Goal: Task Accomplishment & Management: Use online tool/utility

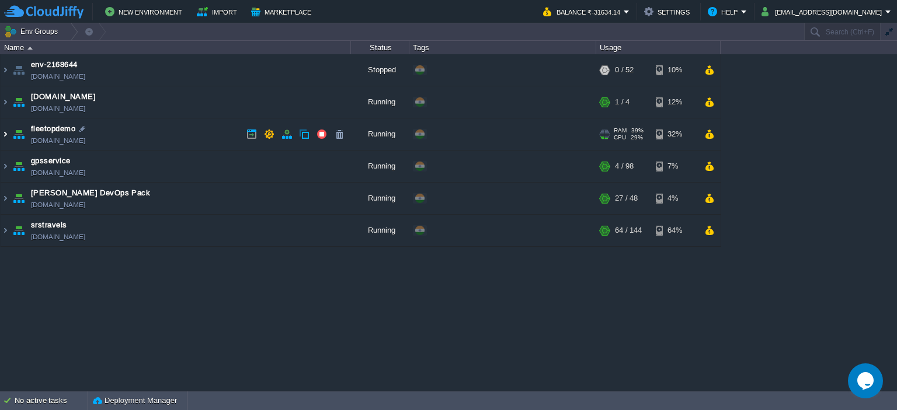
click at [1, 131] on img at bounding box center [5, 134] width 9 height 32
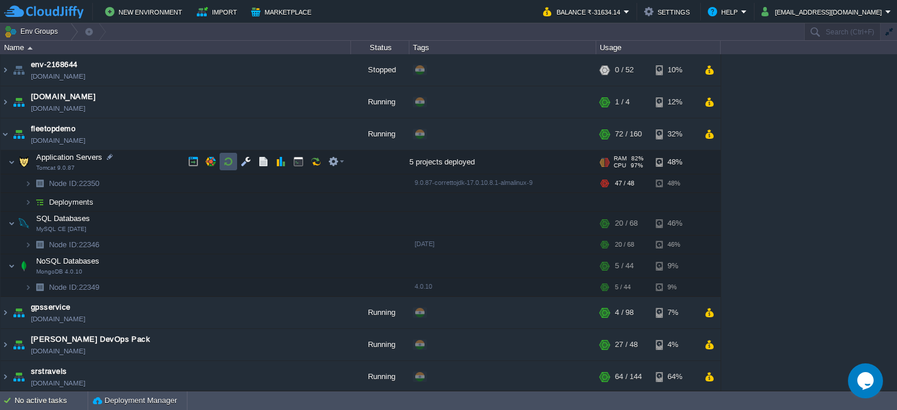
click at [231, 156] on button "button" at bounding box center [228, 161] width 11 height 11
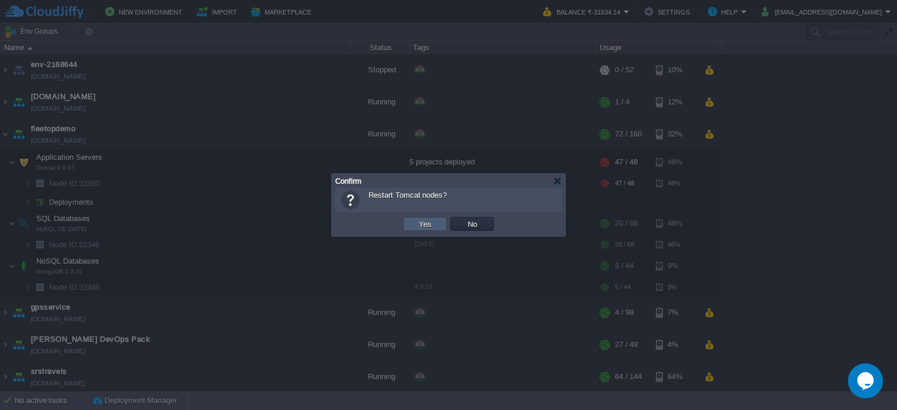
click at [438, 224] on td "Yes" at bounding box center [425, 224] width 44 height 14
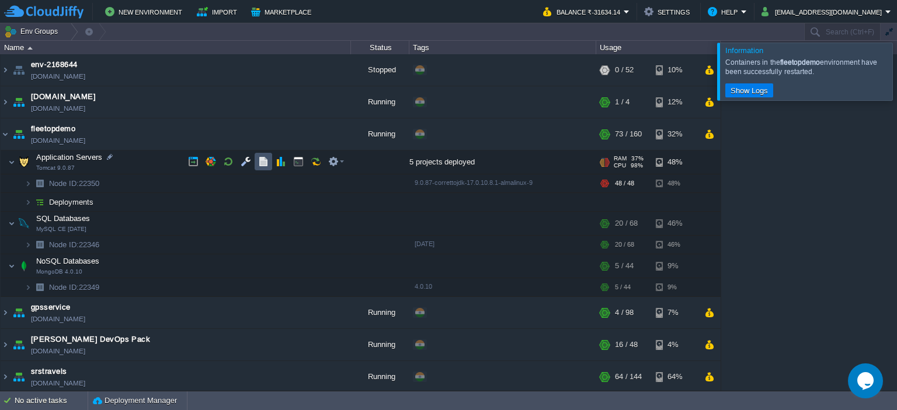
click at [267, 158] on button "button" at bounding box center [263, 161] width 11 height 11
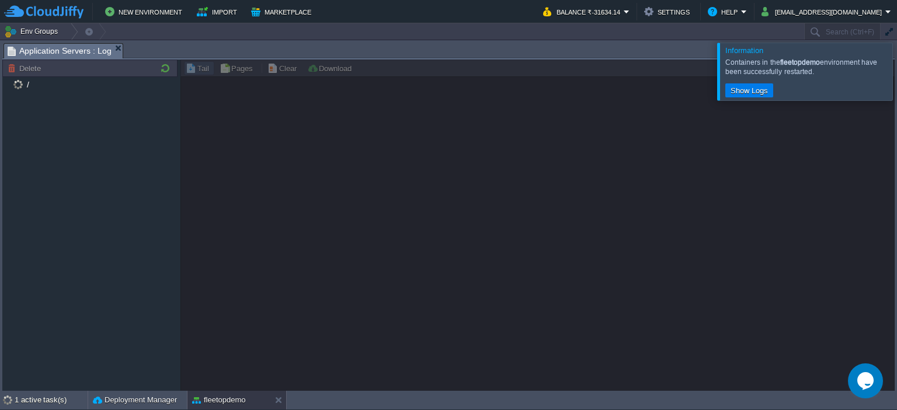
click at [896, 76] on div at bounding box center [911, 71] width 0 height 57
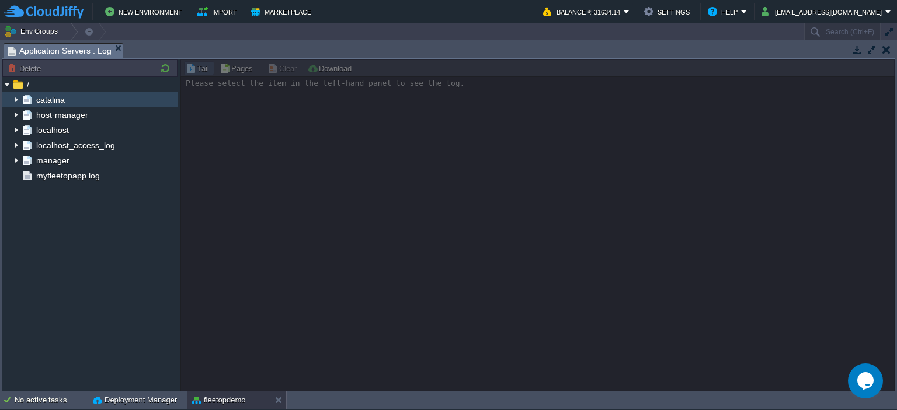
click at [17, 103] on img at bounding box center [16, 99] width 9 height 15
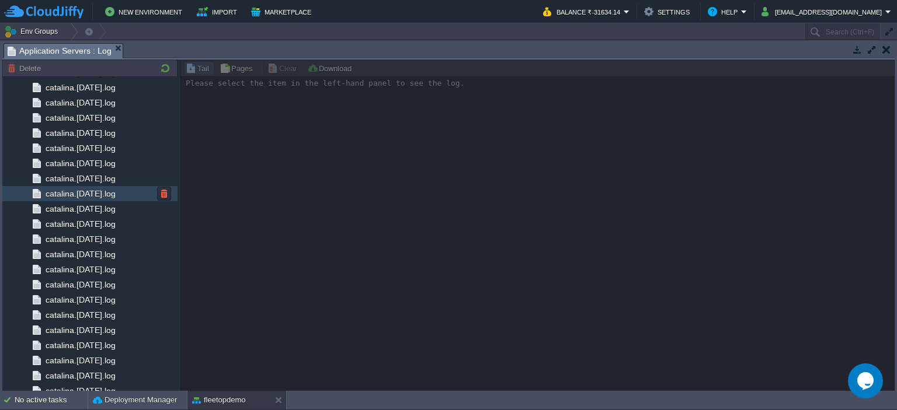
scroll to position [1188, 0]
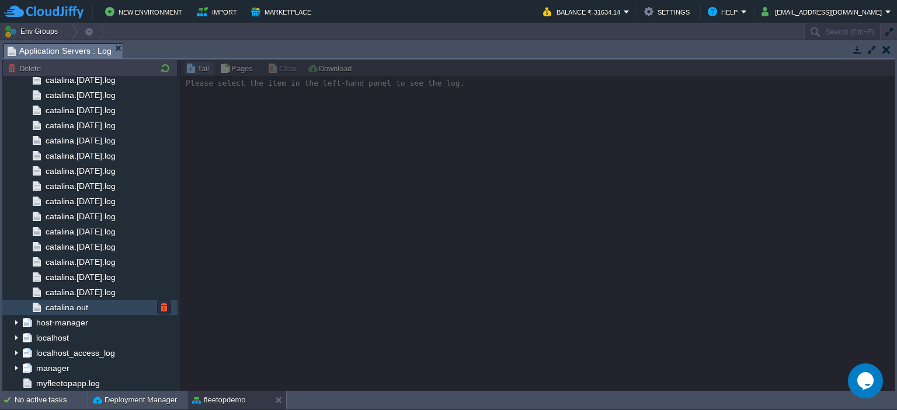
click at [82, 307] on span "catalina.out" at bounding box center [66, 307] width 47 height 11
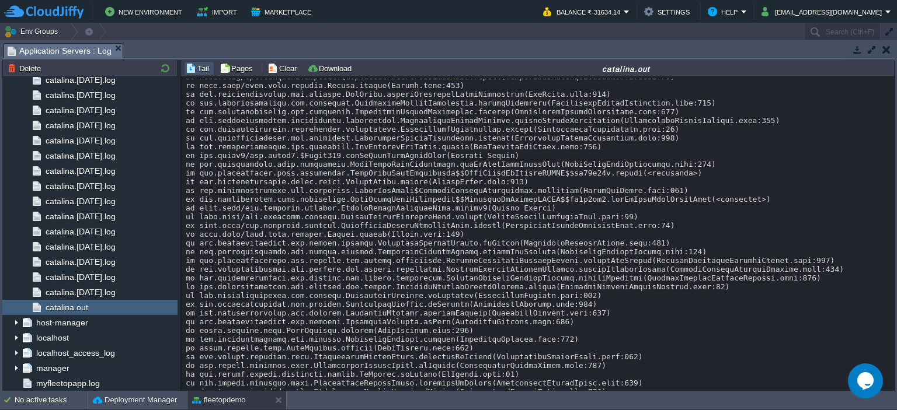
scroll to position [12968, 0]
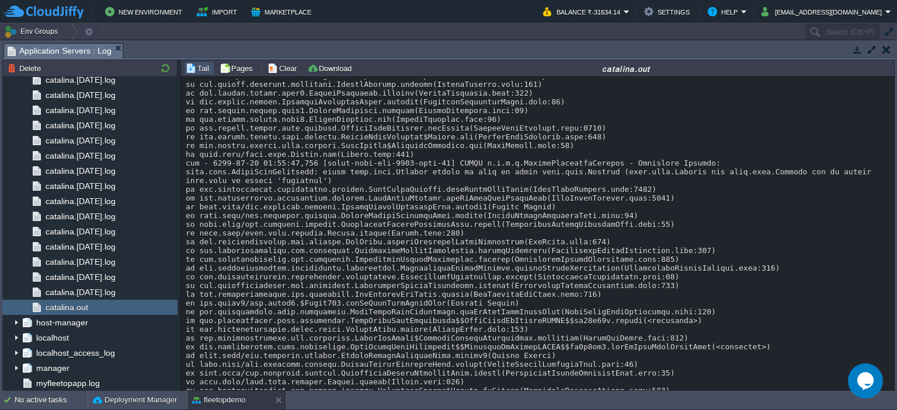
scroll to position [12862, 0]
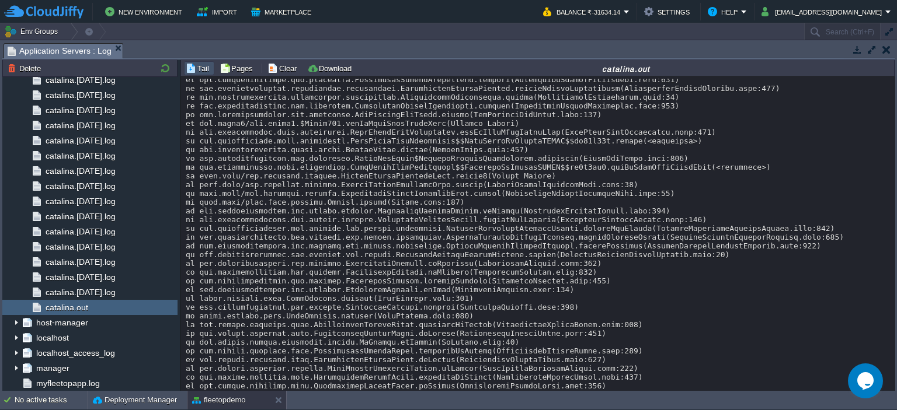
scroll to position [12146, 0]
